Goal: Use online tool/utility

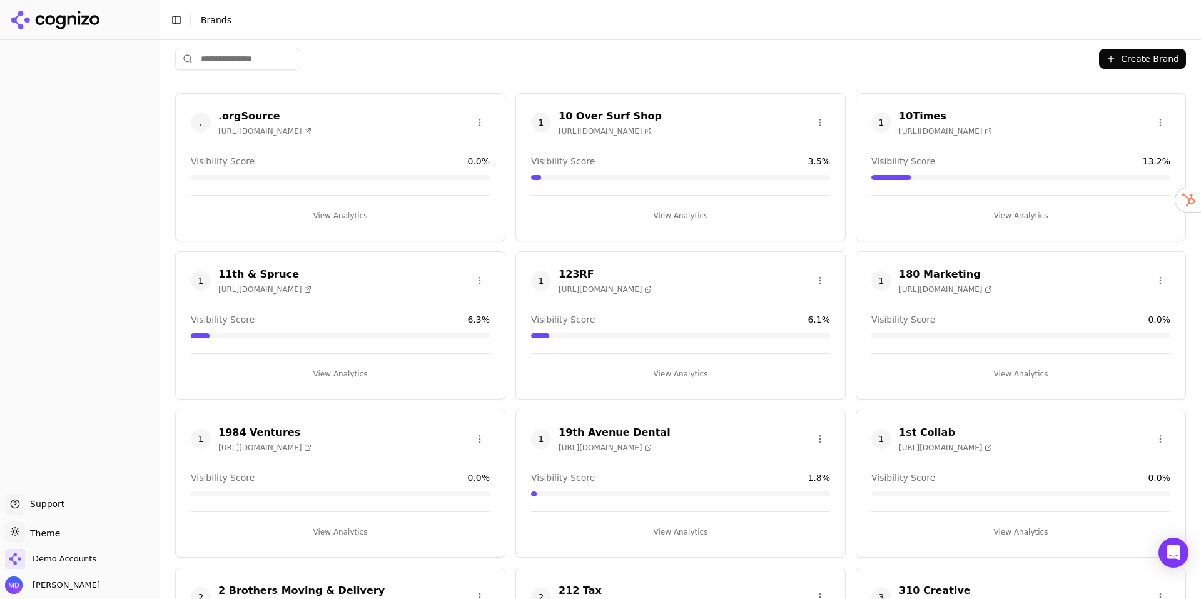
click at [221, 56] on input "search" at bounding box center [237, 59] width 125 height 23
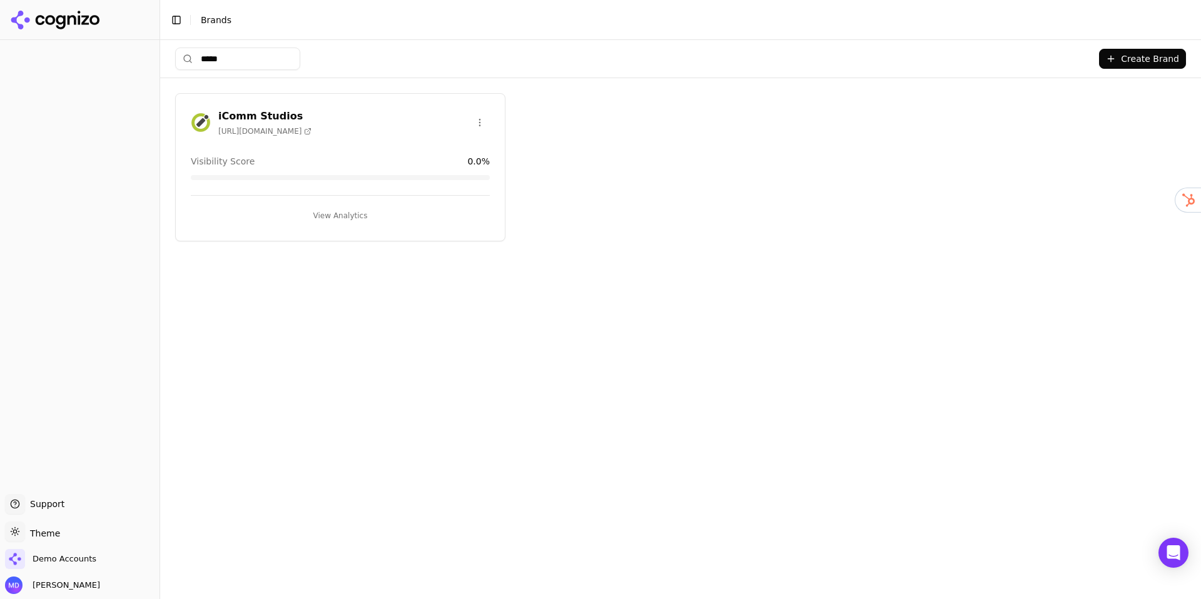
type input "*****"
click at [326, 220] on button "View Analytics" at bounding box center [340, 216] width 299 height 20
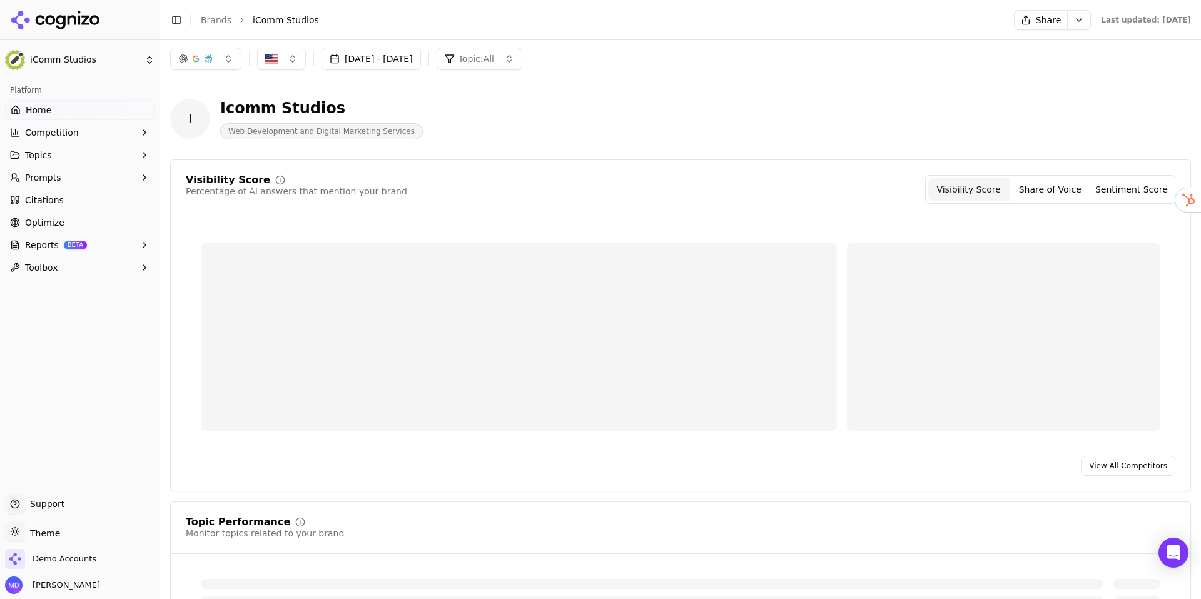
click at [112, 218] on link "Optimize" at bounding box center [80, 223] width 150 height 20
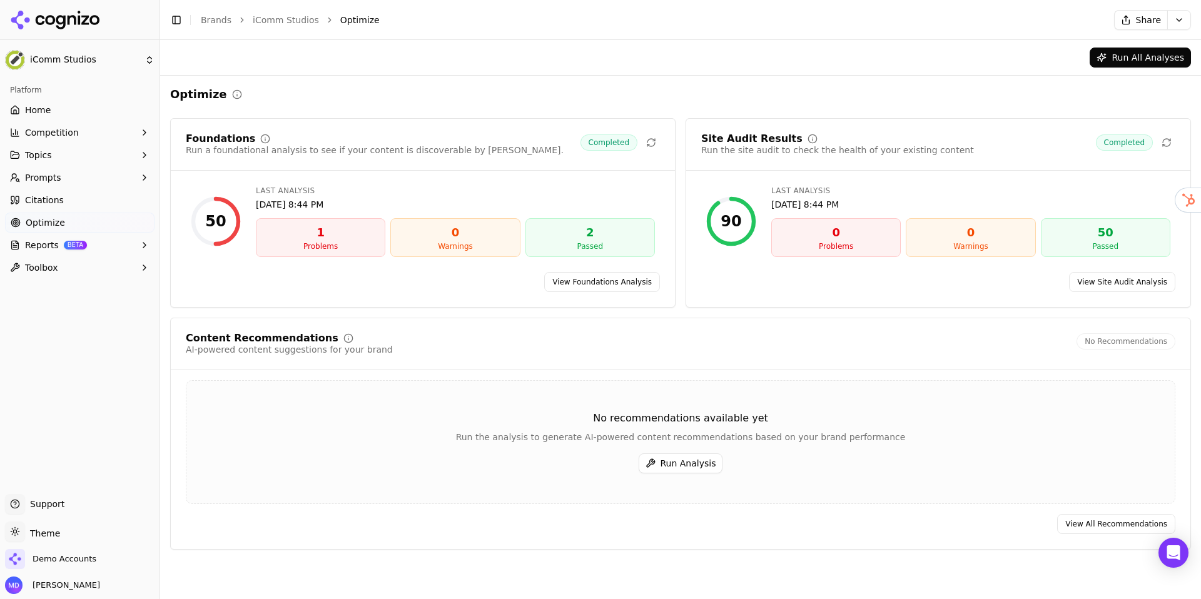
click at [676, 457] on button "Run Analysis" at bounding box center [681, 464] width 84 height 20
click at [91, 115] on link "Home" at bounding box center [80, 110] width 150 height 20
